Goal: Task Accomplishment & Management: Complete application form

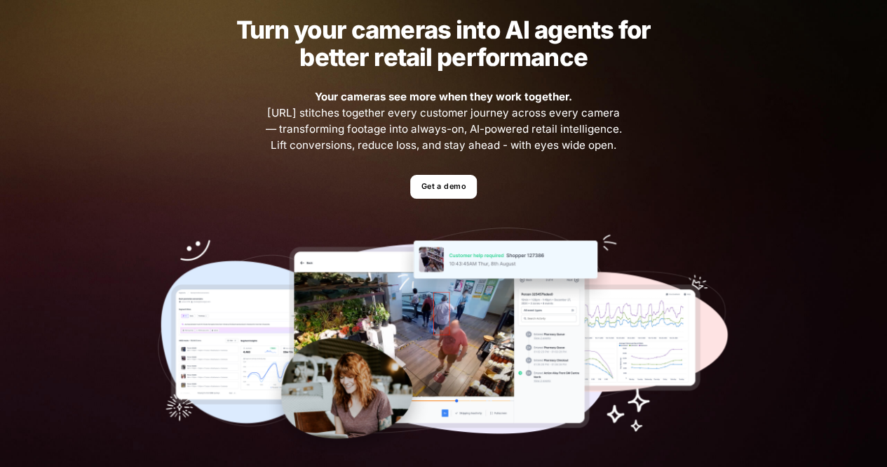
scroll to position [72, 0]
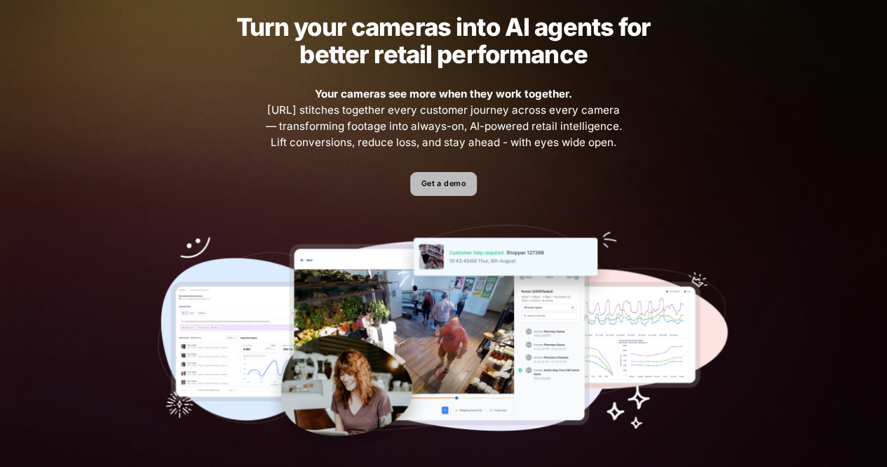
click at [445, 183] on link "Get a demo" at bounding box center [443, 184] width 67 height 25
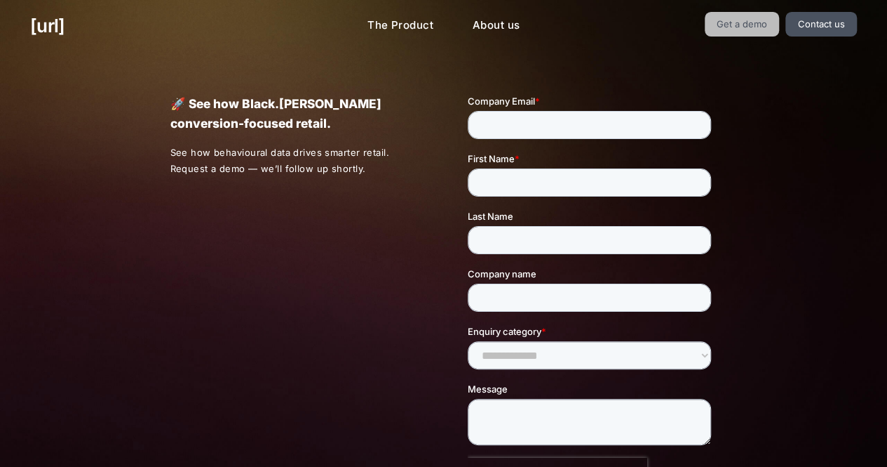
click at [753, 18] on link "Get a demo" at bounding box center [742, 24] width 75 height 25
click at [427, 26] on link "The Product" at bounding box center [400, 25] width 88 height 27
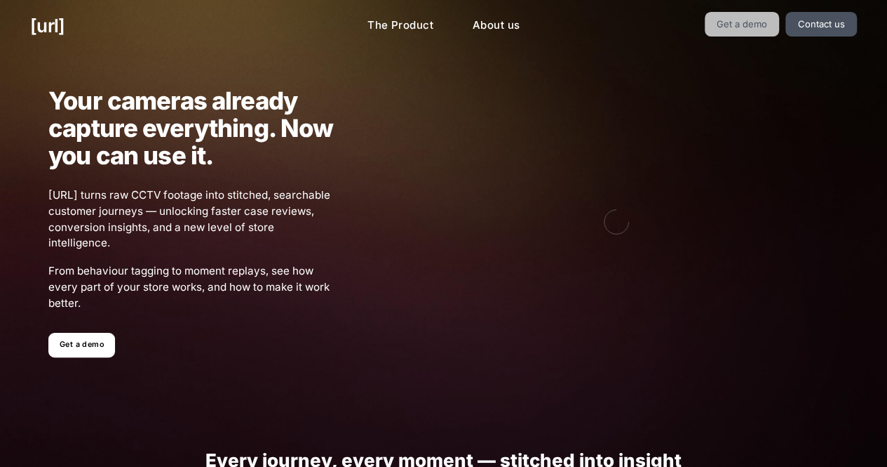
click at [746, 28] on link "Get a demo" at bounding box center [742, 24] width 75 height 25
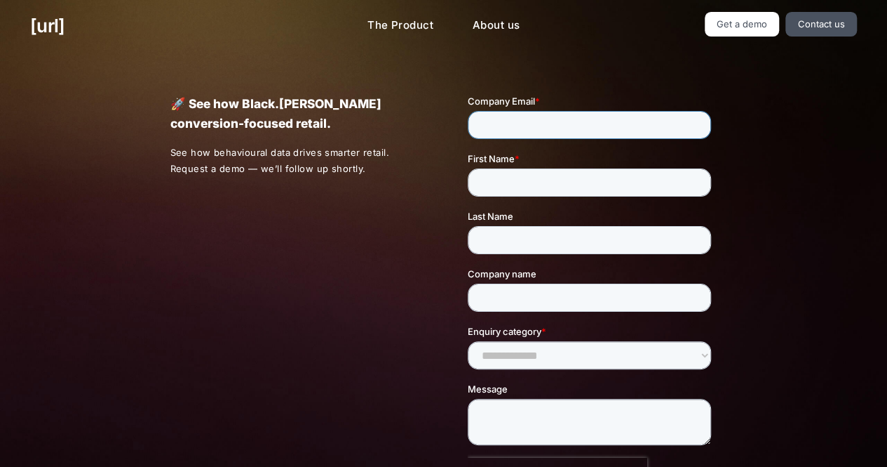
click at [598, 128] on input "Company Email *" at bounding box center [589, 125] width 243 height 28
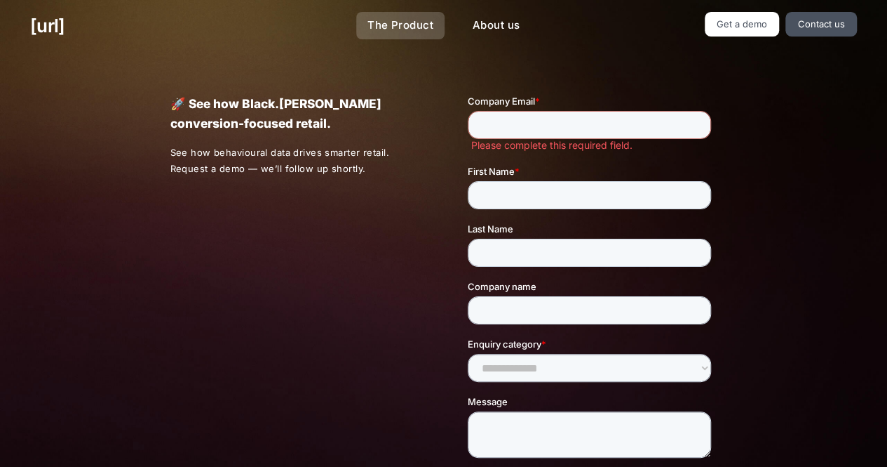
click at [412, 25] on link "The Product" at bounding box center [400, 25] width 88 height 27
